Goal: Information Seeking & Learning: Understand process/instructions

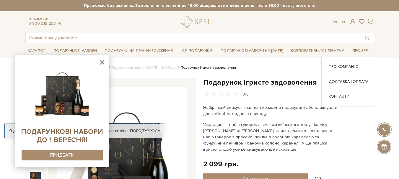
click at [355, 77] on ul "Про компанію Доставка і оплата" at bounding box center [349, 81] width 40 height 35
click at [356, 82] on link "Доставка і оплата" at bounding box center [349, 81] width 40 height 5
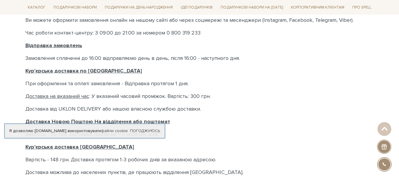
scroll to position [207, 0]
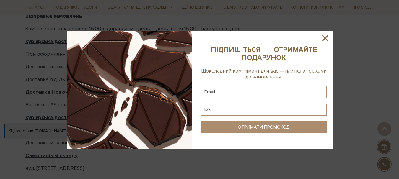
click at [328, 35] on icon at bounding box center [325, 38] width 6 height 6
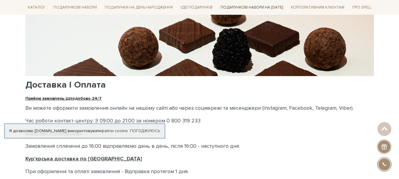
scroll to position [89, 0]
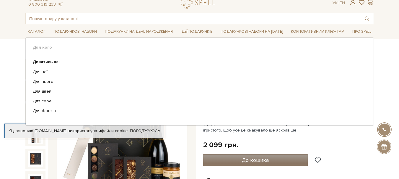
scroll to position [30, 0]
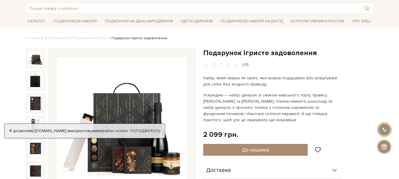
click at [172, 164] on img at bounding box center [122, 122] width 131 height 131
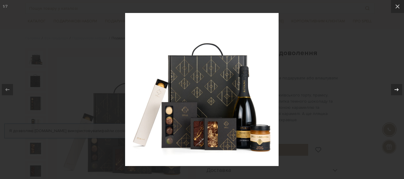
click at [394, 91] on icon at bounding box center [396, 89] width 7 height 7
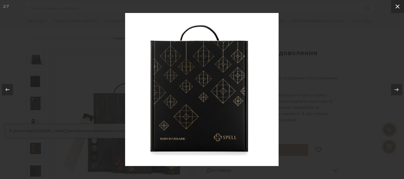
click at [393, 6] on button at bounding box center [397, 6] width 13 height 13
